Goal: Check status: Check status

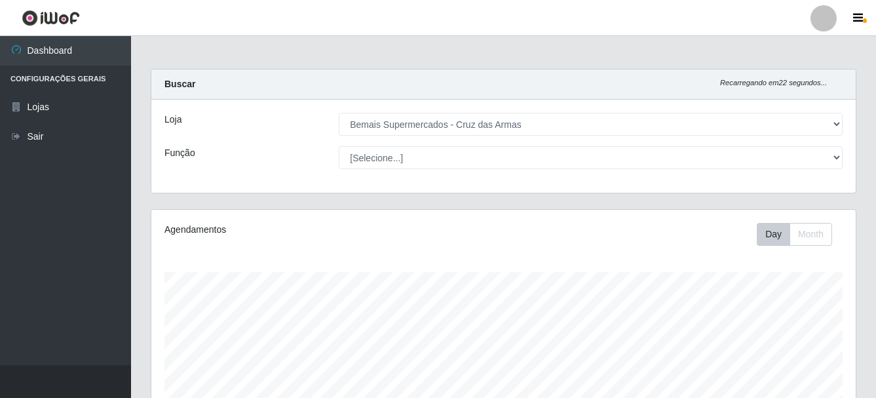
select select "412"
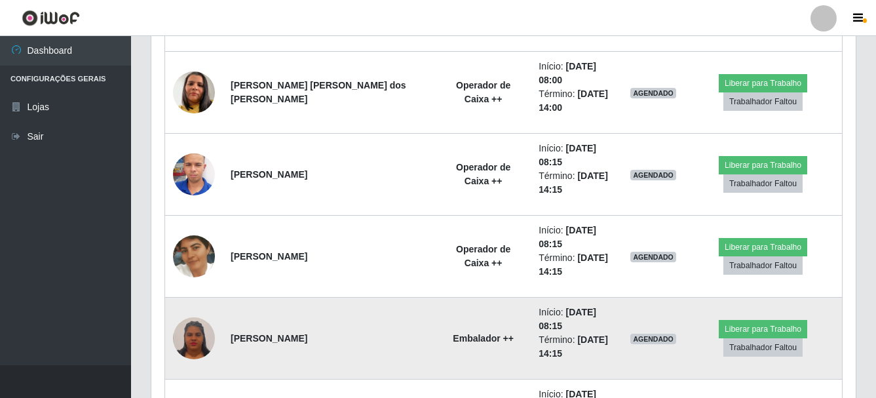
scroll to position [582, 0]
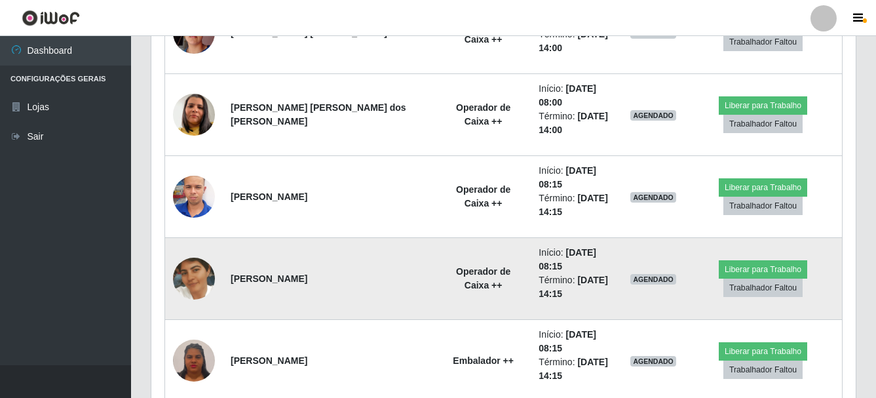
click at [183, 241] on img at bounding box center [194, 278] width 42 height 75
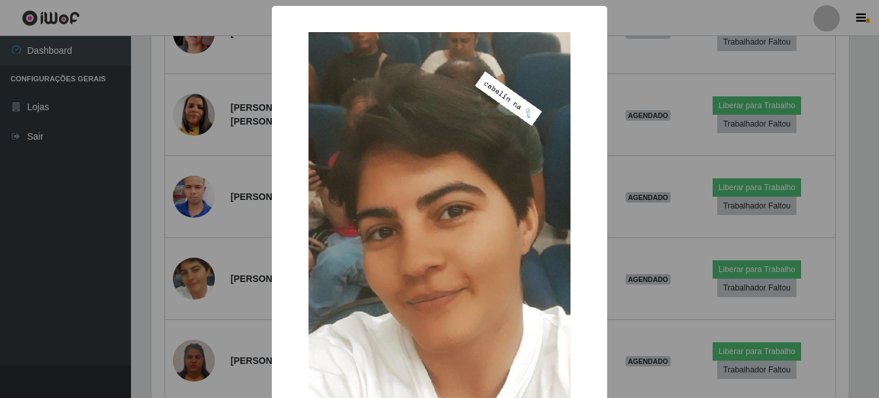
drag, startPoint x: 667, startPoint y: 17, endPoint x: 583, endPoint y: 27, distance: 84.4
click at [667, 16] on div "× OK Cancel" at bounding box center [439, 199] width 879 height 398
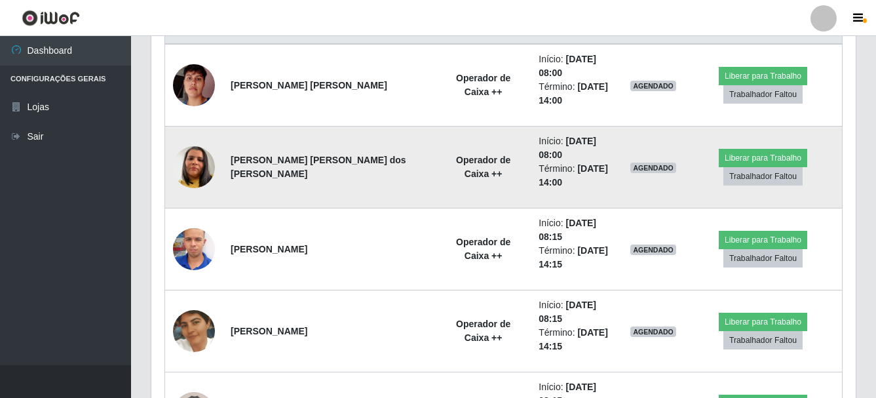
scroll to position [517, 0]
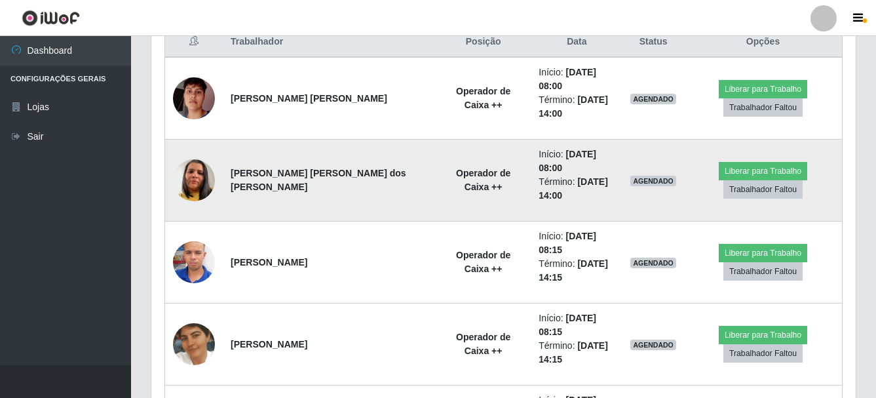
click at [191, 147] on img at bounding box center [194, 180] width 42 height 75
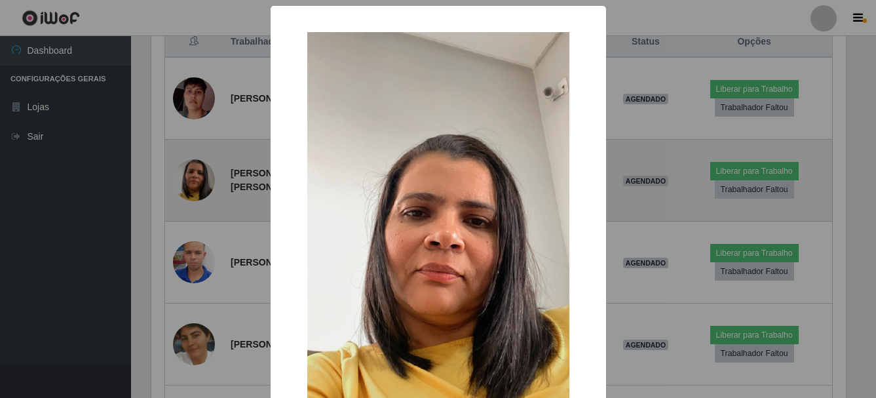
scroll to position [272, 698]
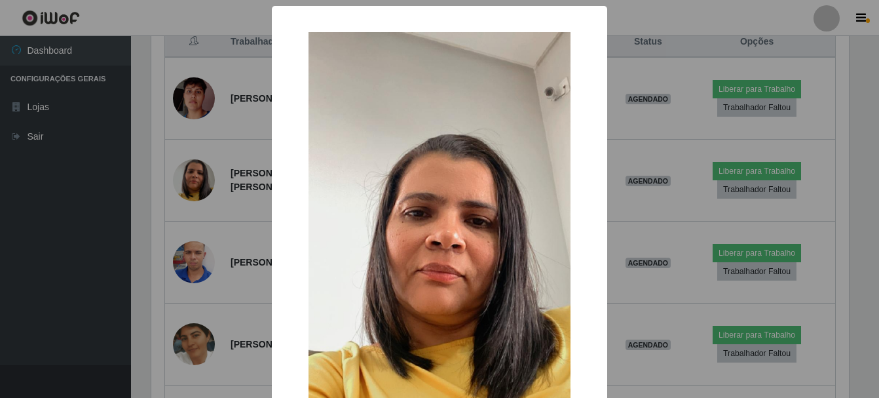
click at [618, 12] on div "× OK Cancel" at bounding box center [439, 199] width 879 height 398
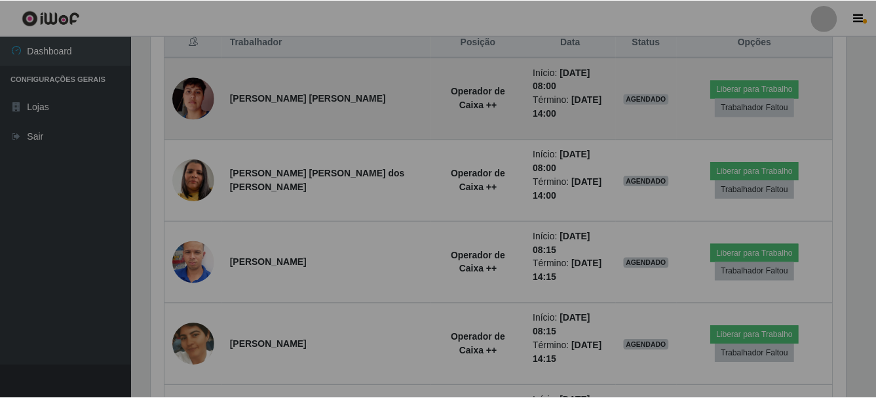
scroll to position [272, 704]
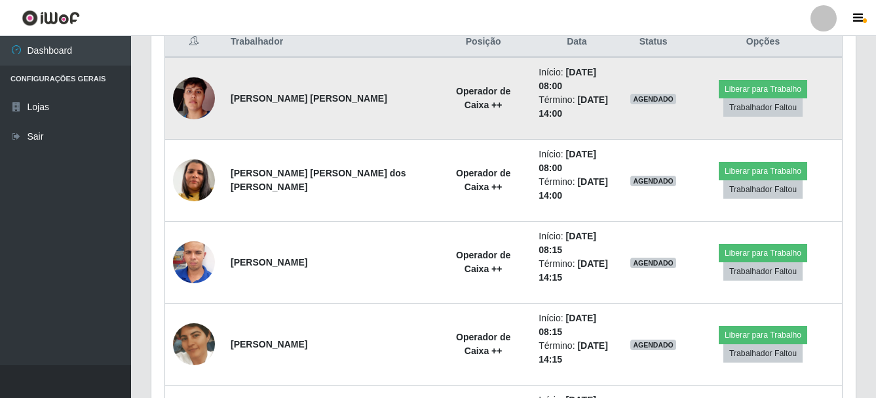
click at [198, 91] on img at bounding box center [194, 98] width 42 height 75
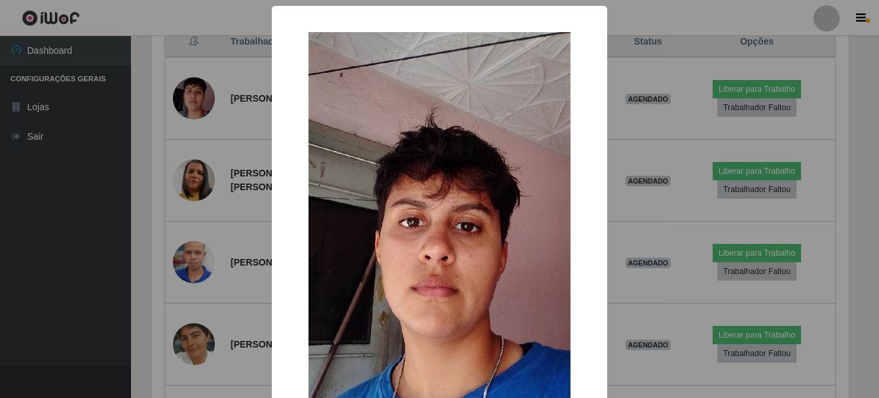
click at [668, 13] on div "× OK Cancel" at bounding box center [439, 199] width 879 height 398
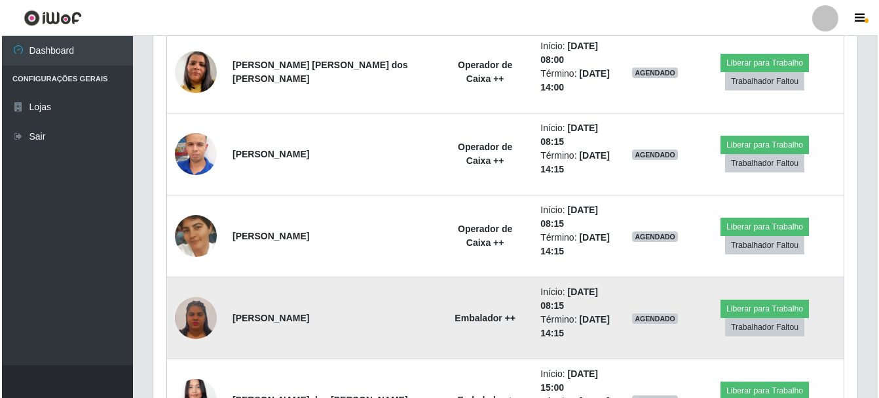
scroll to position [648, 0]
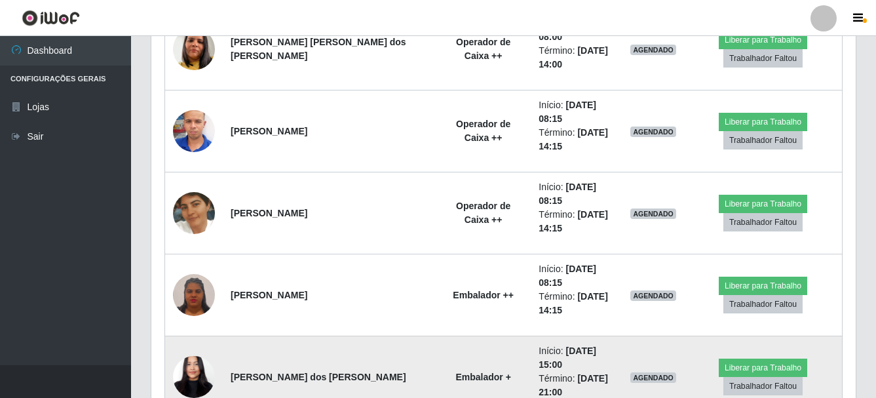
click at [189, 331] on img at bounding box center [194, 376] width 42 height 91
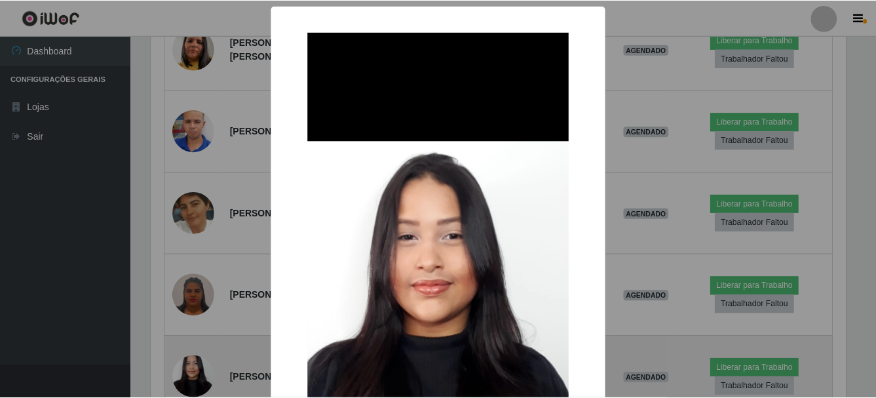
scroll to position [272, 698]
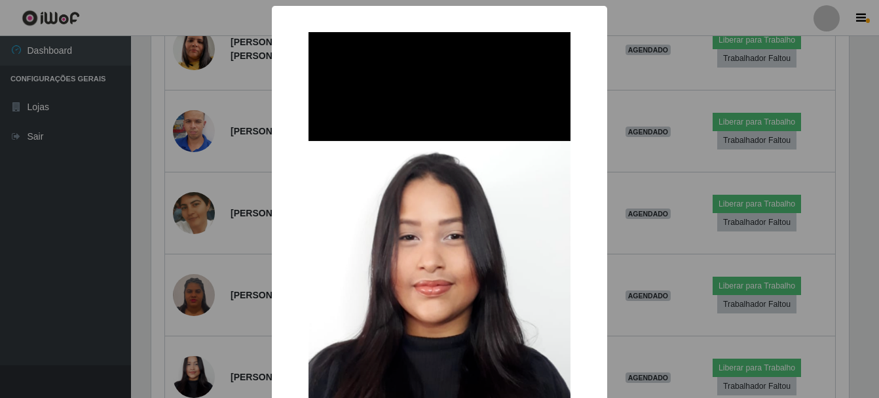
click at [687, 204] on div "× OK Cancel" at bounding box center [439, 199] width 879 height 398
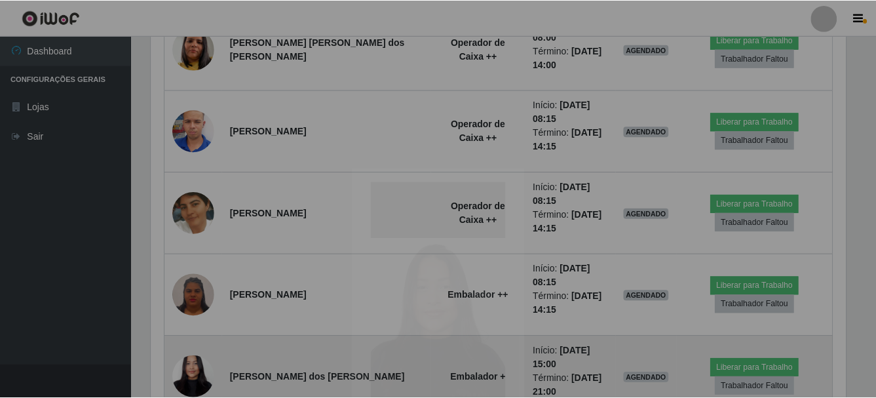
scroll to position [272, 704]
